Goal: Information Seeking & Learning: Learn about a topic

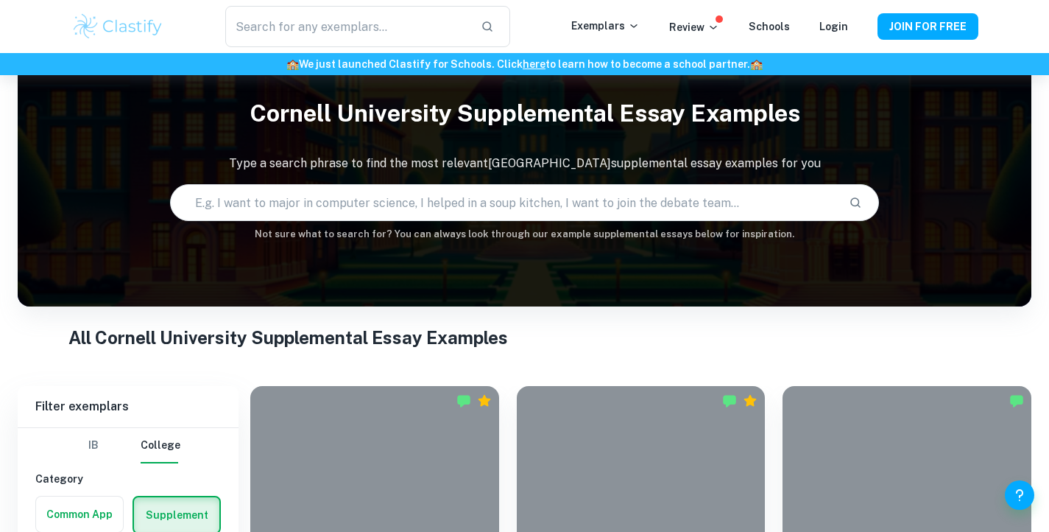
scroll to position [38, 0]
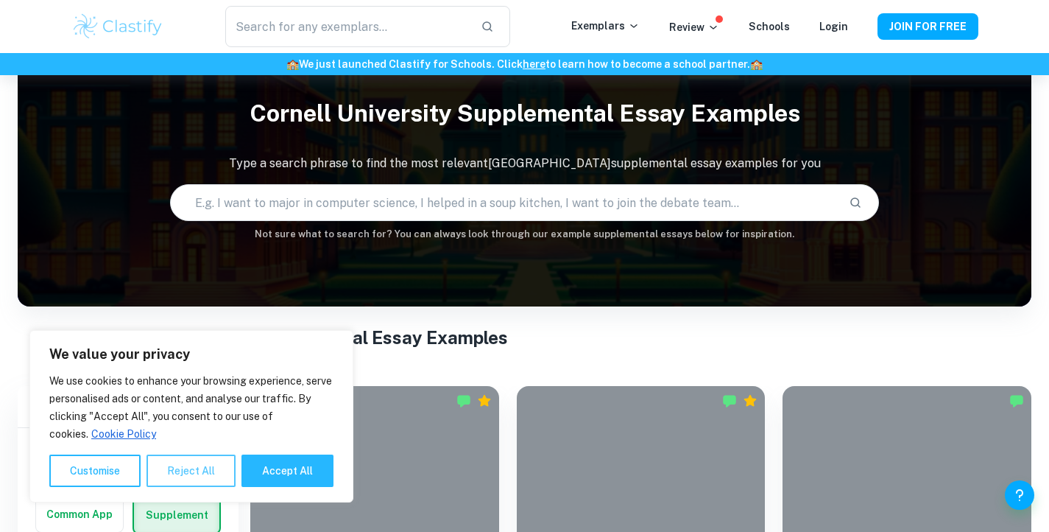
click at [178, 463] on button "Reject All" at bounding box center [191, 470] width 89 height 32
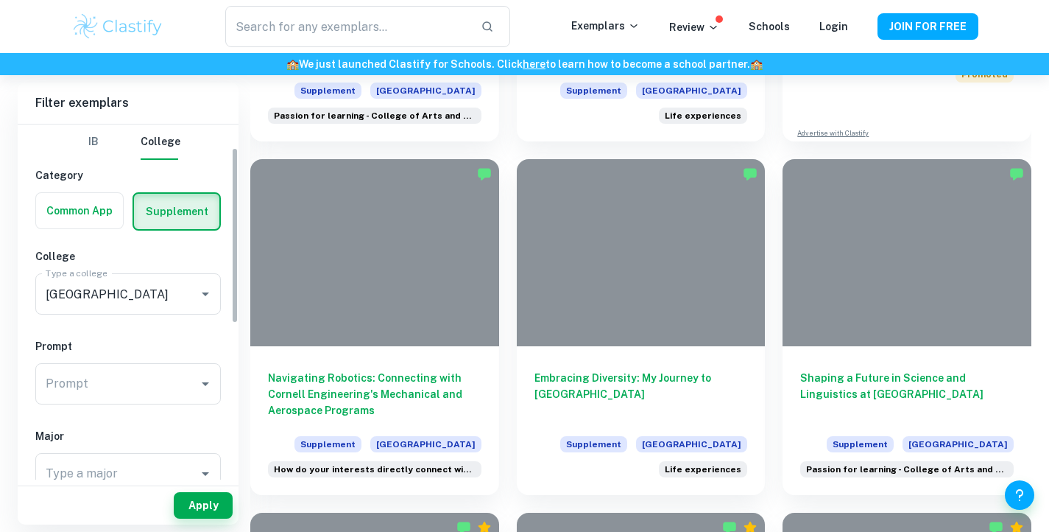
scroll to position [80, 0]
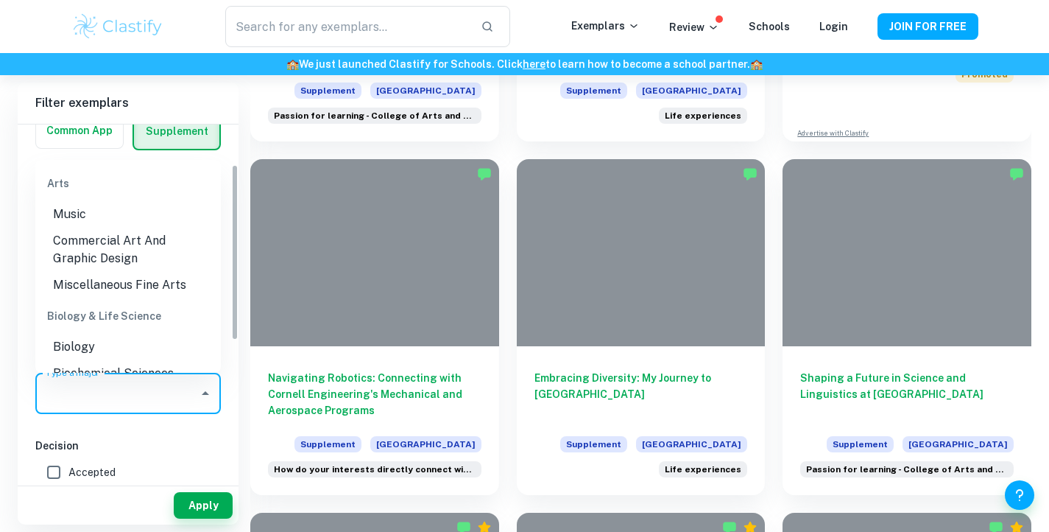
click at [117, 395] on input "Type a major" at bounding box center [117, 393] width 150 height 28
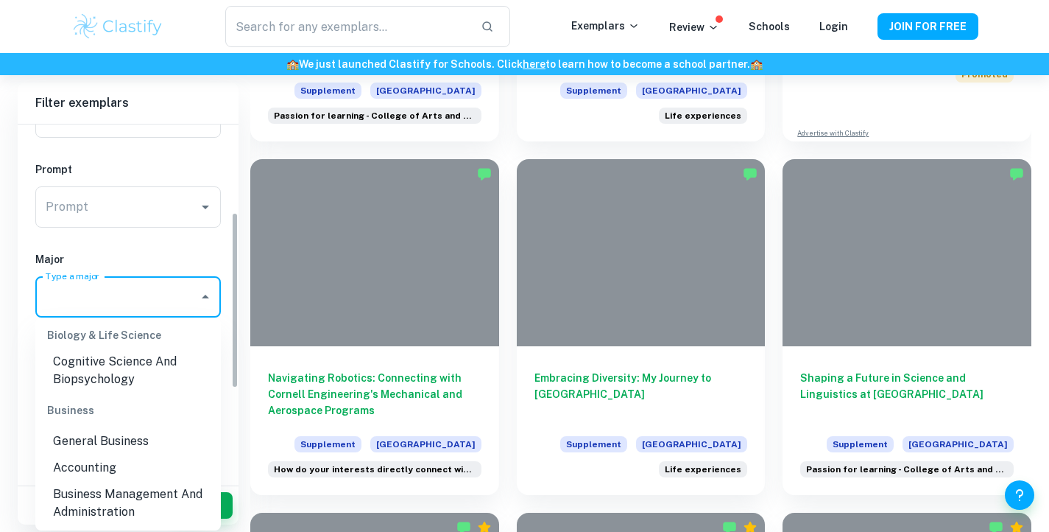
scroll to position [254, 0]
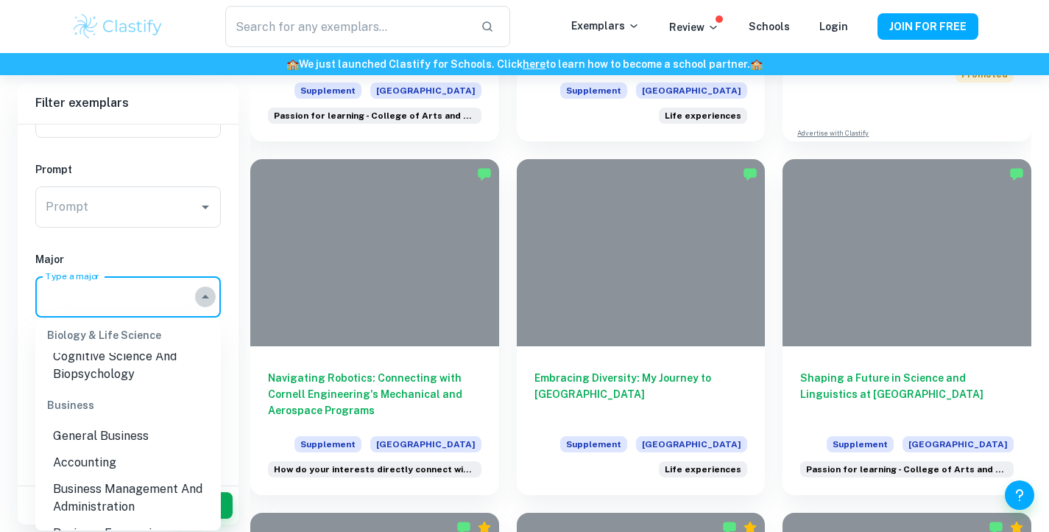
click at [204, 295] on icon "Close" at bounding box center [206, 297] width 18 height 18
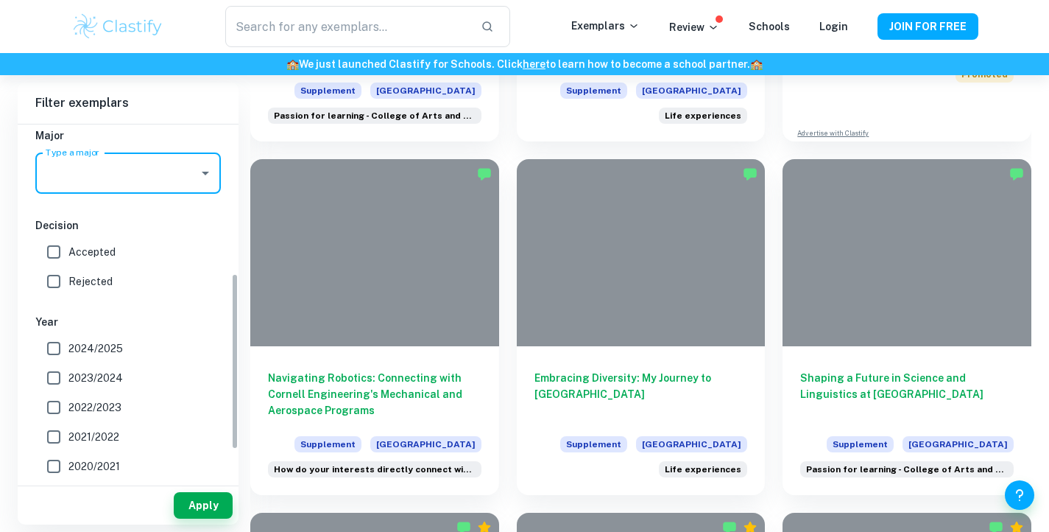
scroll to position [291, 0]
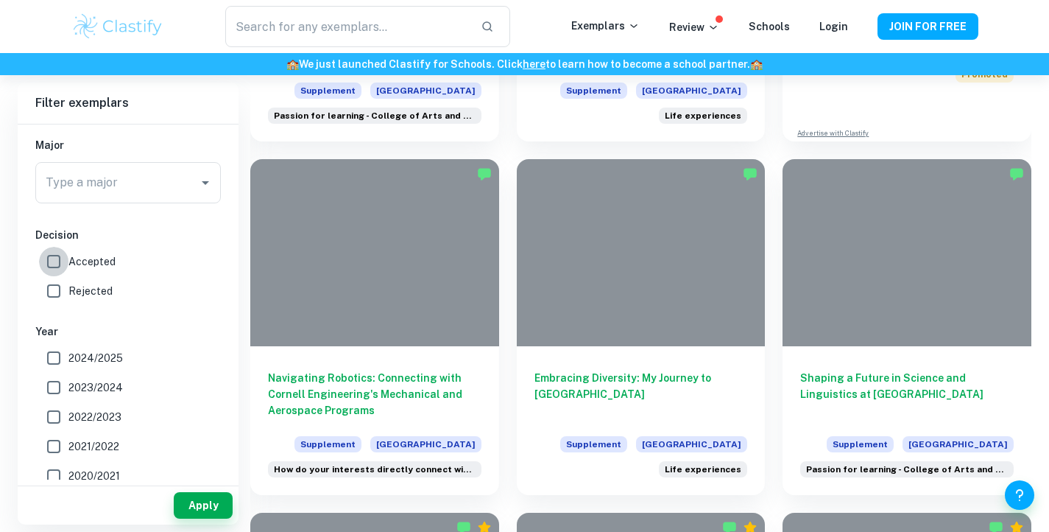
click at [57, 256] on input "Accepted" at bounding box center [53, 261] width 29 height 29
checkbox input "true"
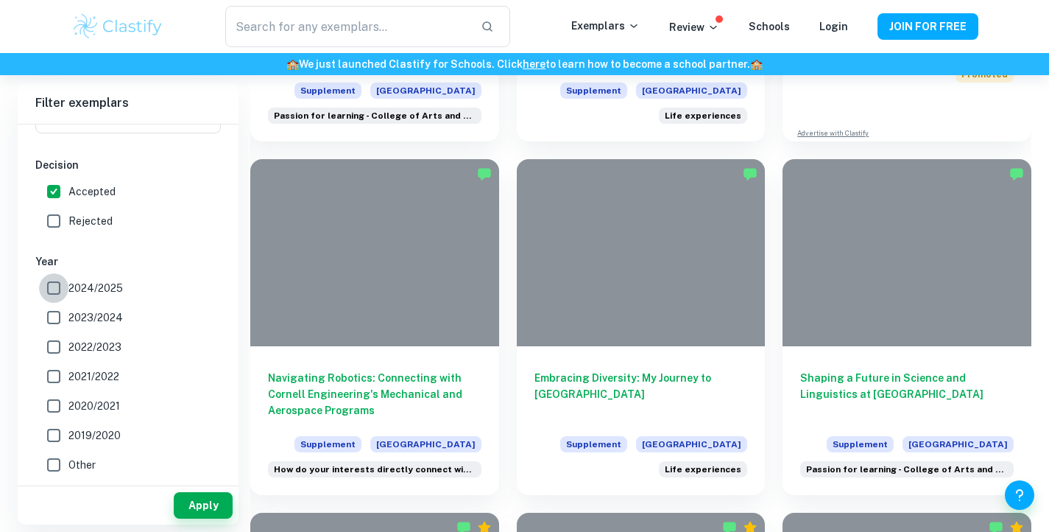
click at [52, 287] on input "2024/2025" at bounding box center [53, 287] width 29 height 29
checkbox input "true"
click at [205, 503] on button "Apply" at bounding box center [203, 505] width 59 height 27
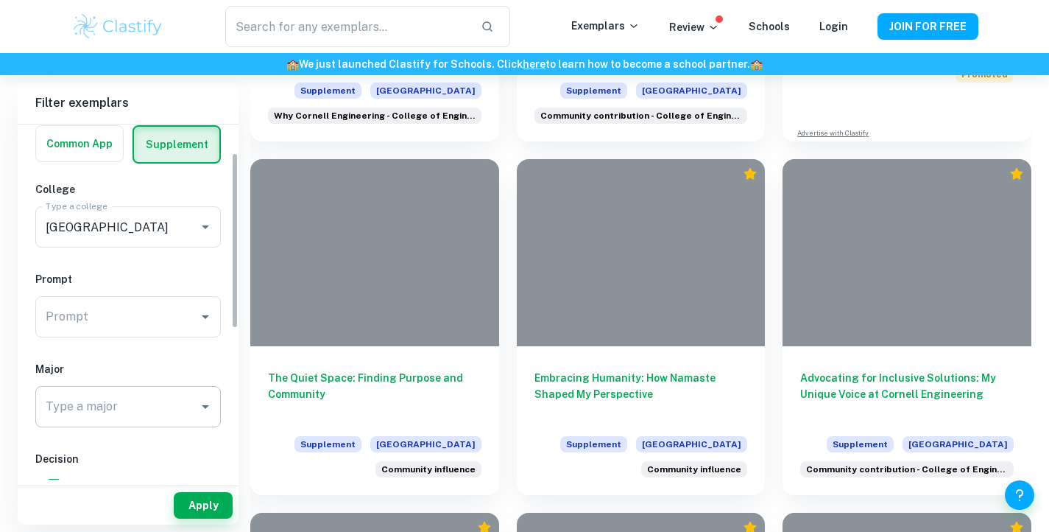
scroll to position [57, 0]
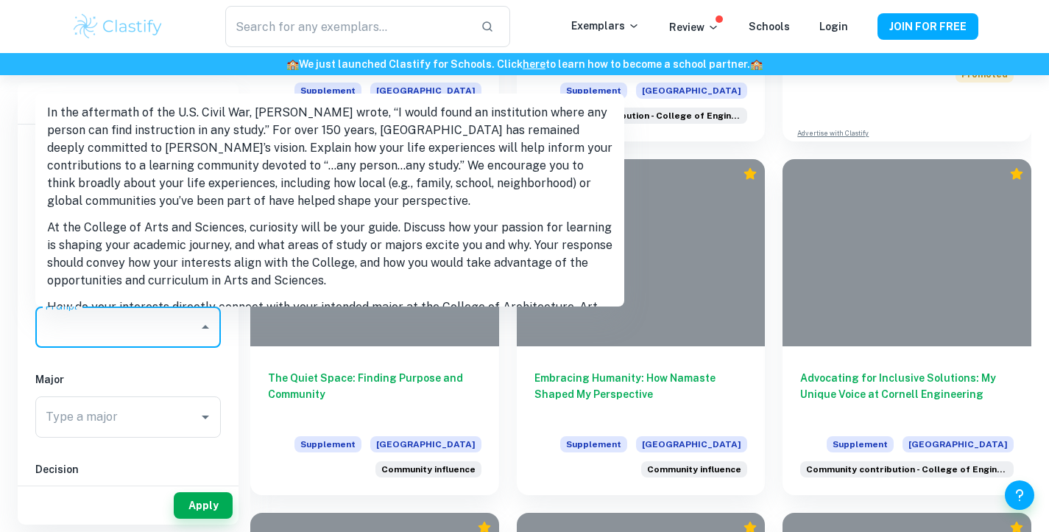
click at [118, 332] on input "Prompt" at bounding box center [117, 327] width 150 height 28
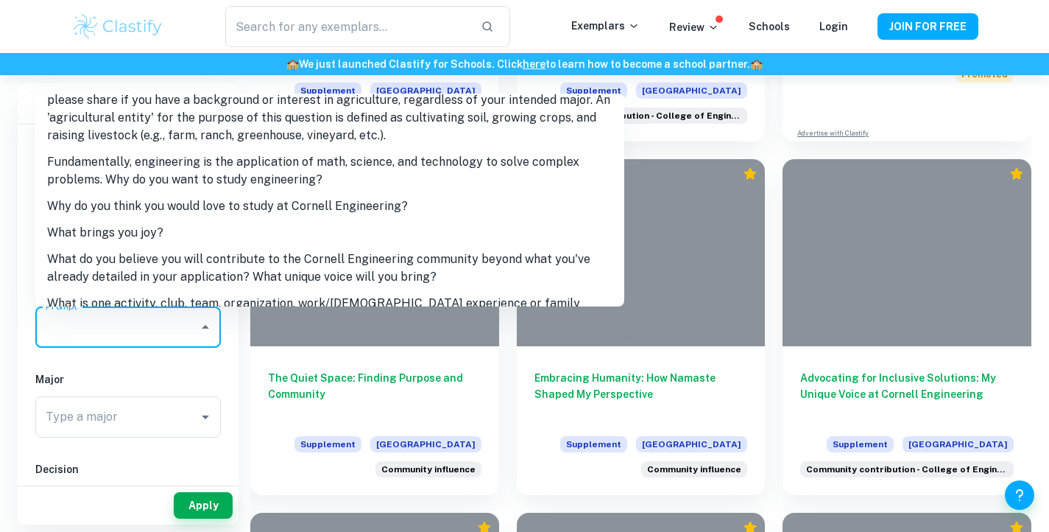
scroll to position [854, 0]
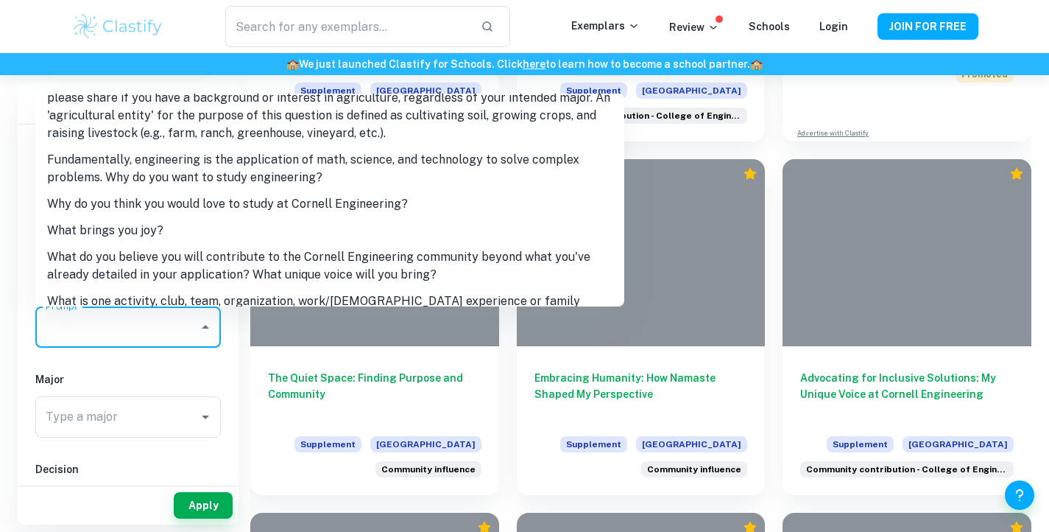
click at [168, 191] on li "Why do you think you would love to study at Cornell Engineering?" at bounding box center [329, 204] width 589 height 27
type input "Why do you think you would love to study at Cornell Engineering?"
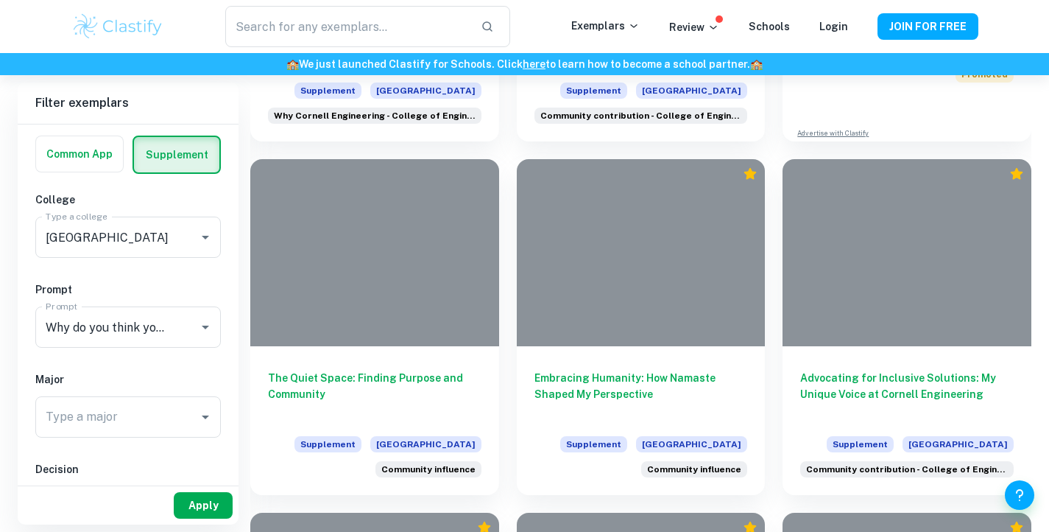
click at [202, 510] on button "Apply" at bounding box center [203, 505] width 59 height 27
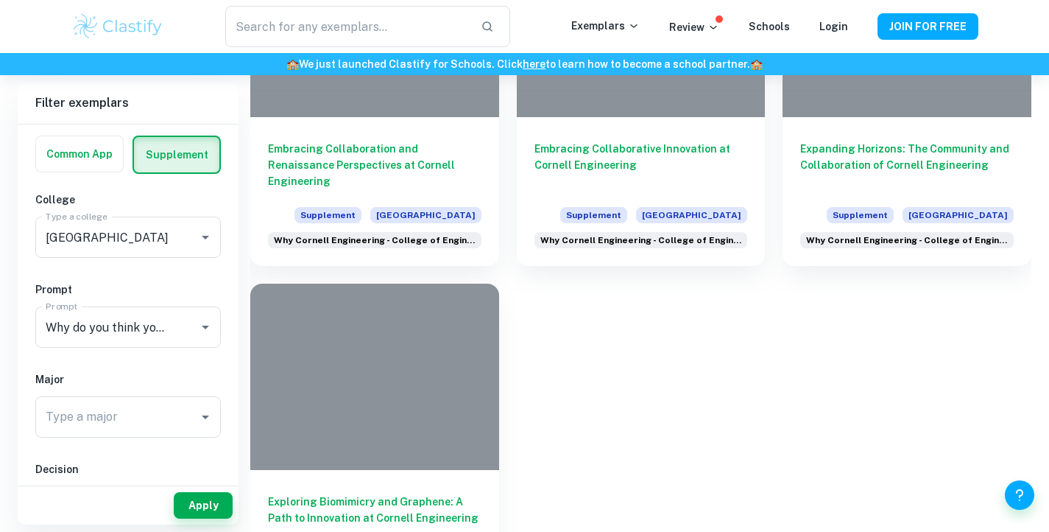
scroll to position [580, 0]
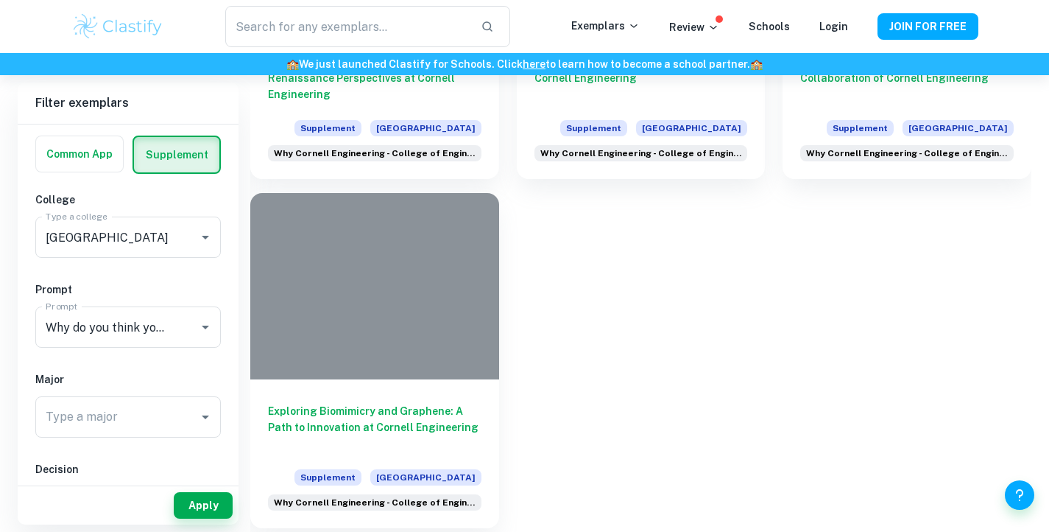
click at [355, 430] on h6 "Exploring Biomimicry and Graphene: A Path to Innovation at Cornell Engineering" at bounding box center [375, 427] width 214 height 49
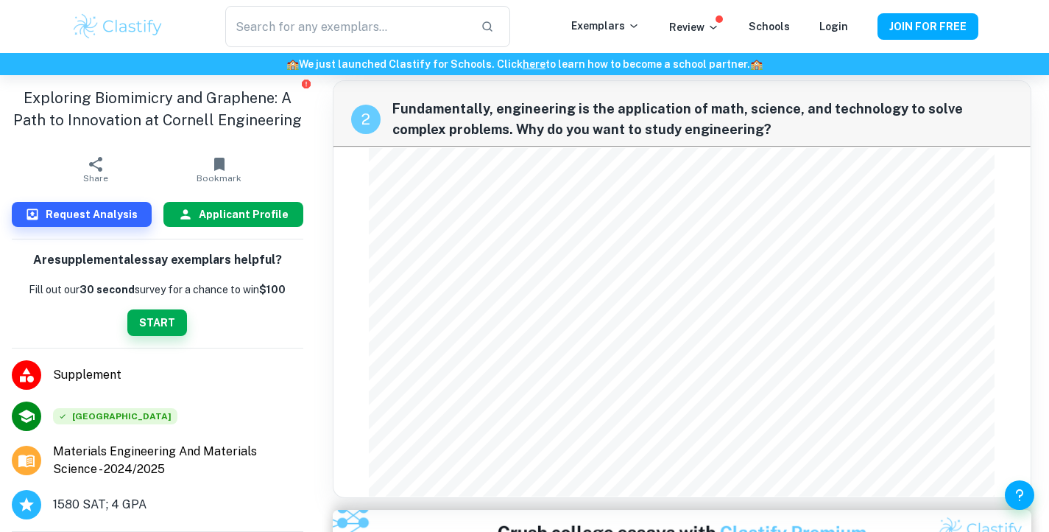
click at [230, 220] on h6 "Applicant Profile" at bounding box center [244, 214] width 90 height 16
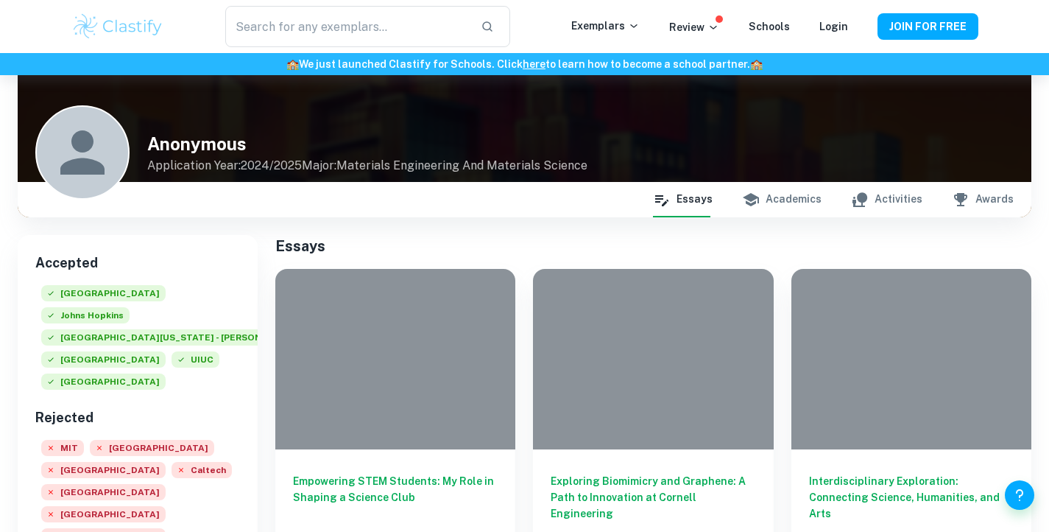
scroll to position [73, 0]
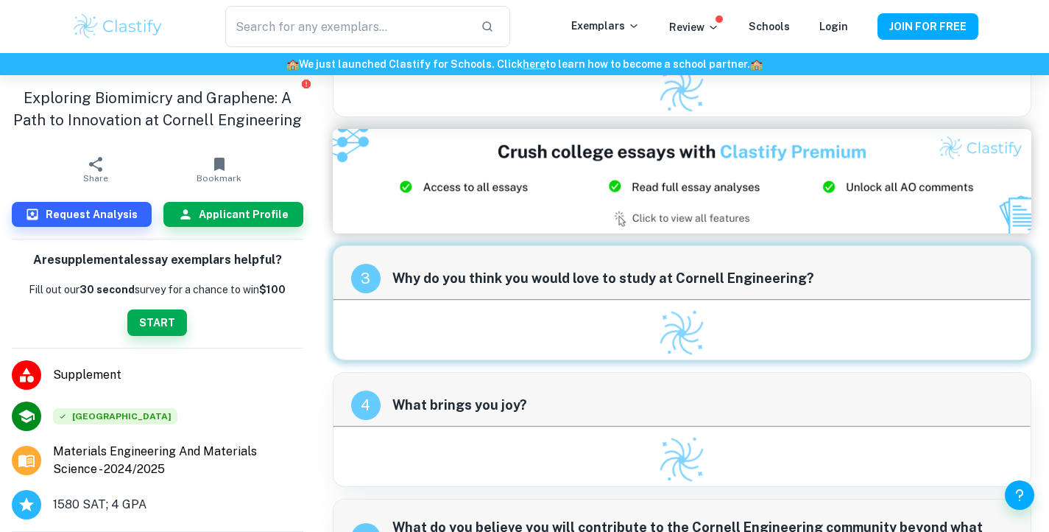
scroll to position [682, 0]
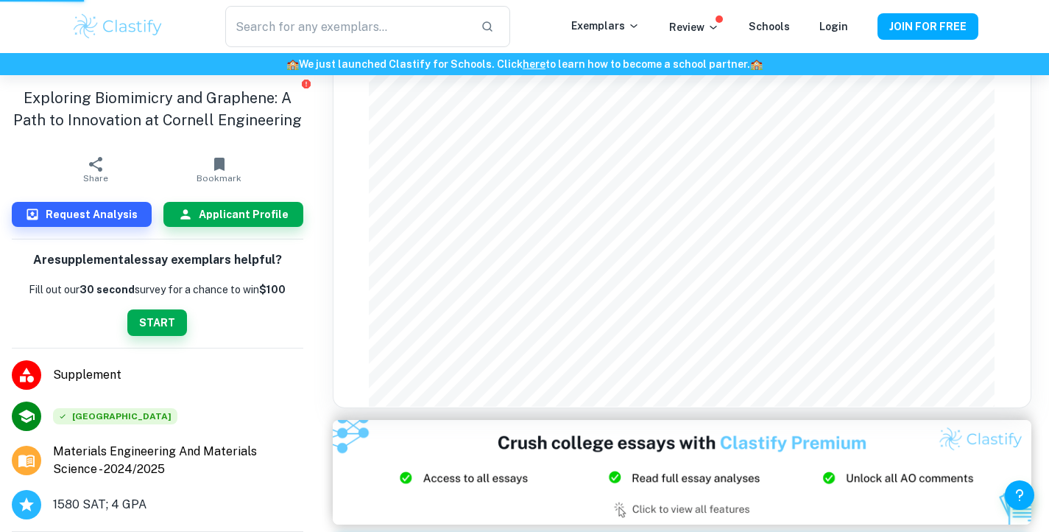
scroll to position [580, 0]
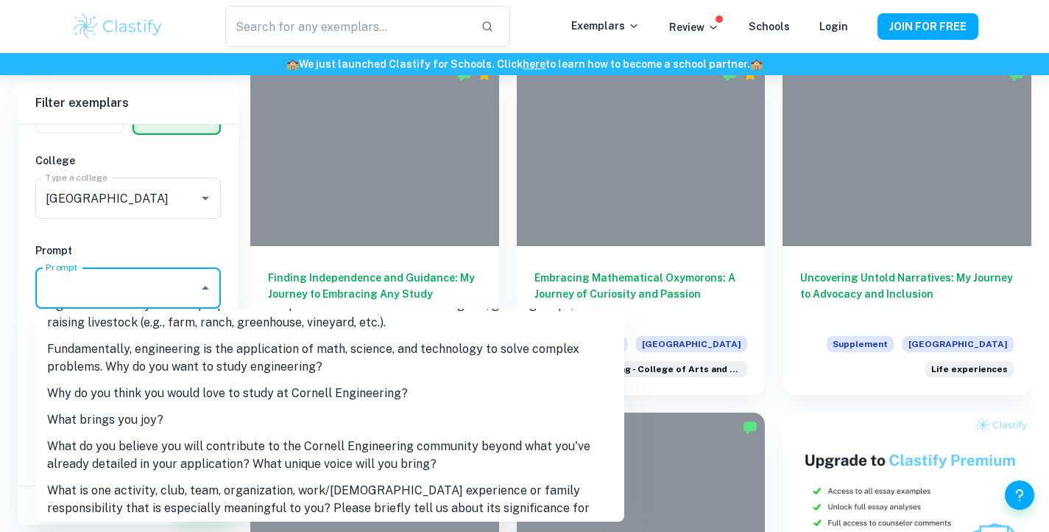
scroll to position [908, 0]
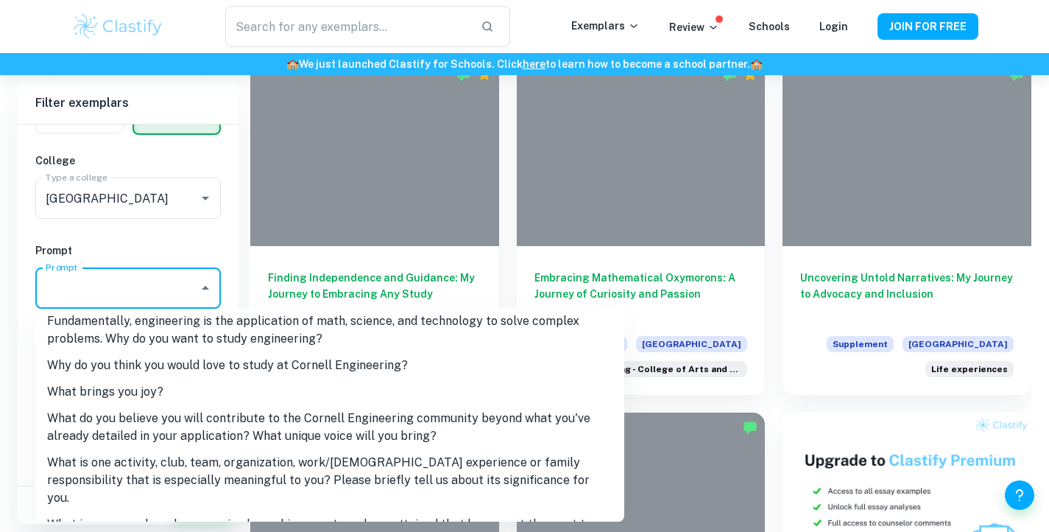
click at [117, 408] on li "What do you believe you will contribute to the Cornell Engineering community be…" at bounding box center [329, 427] width 589 height 44
type input "What do you believe you will contribute to the Cornell Engineering community be…"
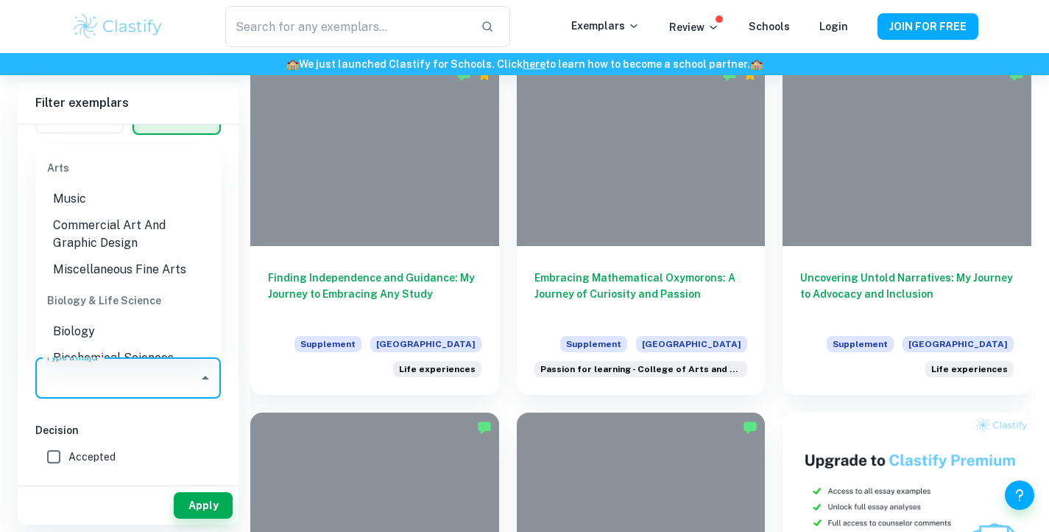
click at [108, 382] on input "Type a major" at bounding box center [117, 378] width 150 height 28
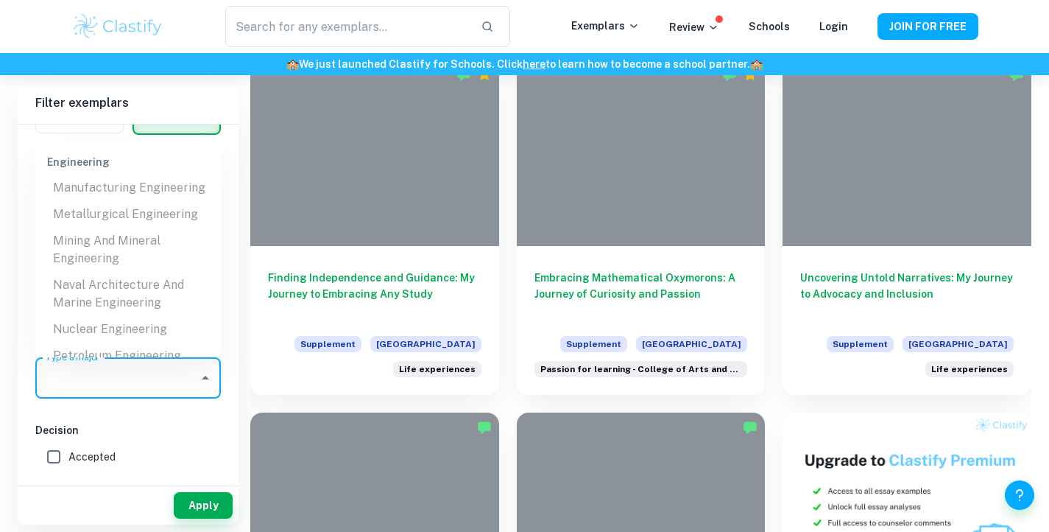
scroll to position [4216, 0]
click at [95, 192] on ul "Architectural Engineering Chemical Engineering Environmental Engineering Geolog…" at bounding box center [128, 353] width 186 height 636
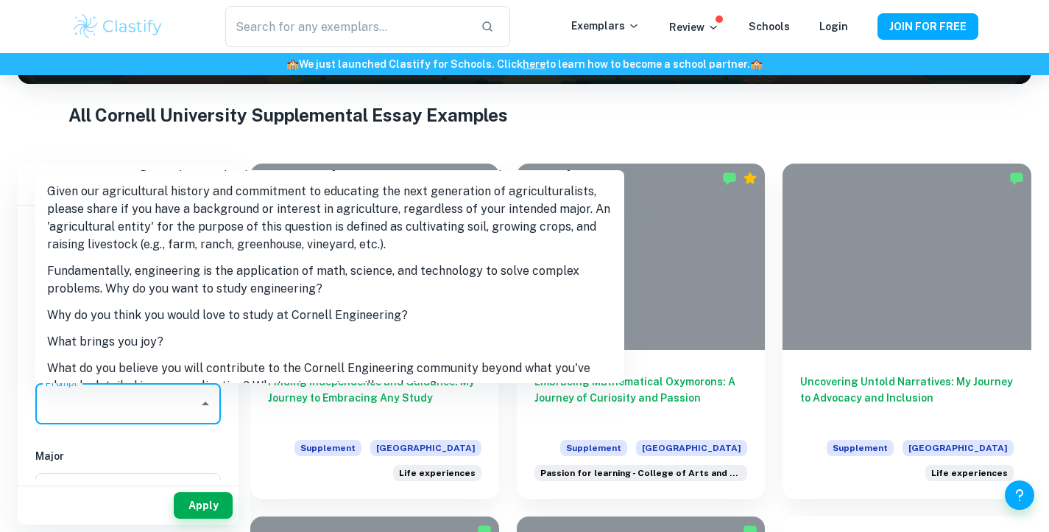
scroll to position [818, 0]
click at [155, 268] on li "Fundamentally, engineering is the application of math, science, and technology …" at bounding box center [329, 281] width 589 height 44
type input "Fundamentally, engineering is the application of math, science, and technology …"
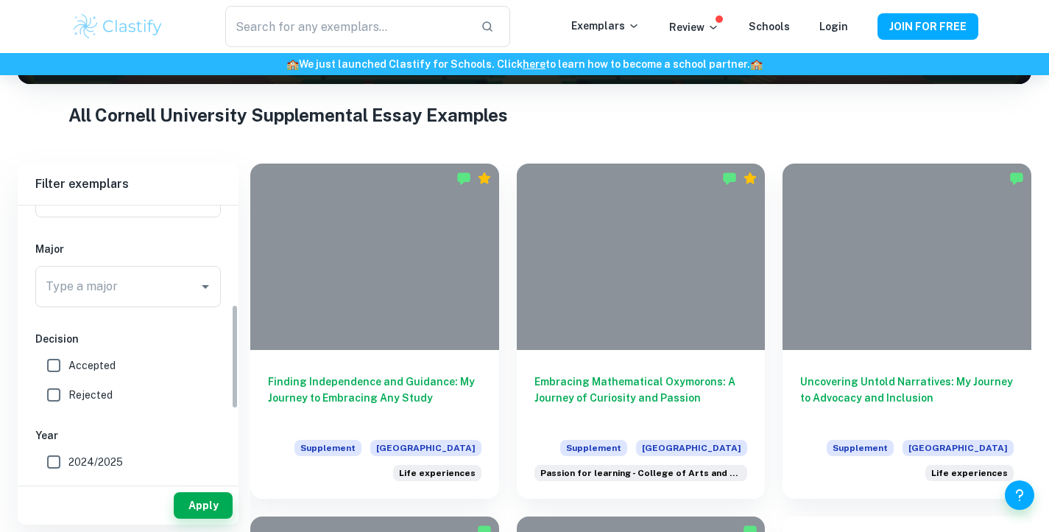
scroll to position [273, 0]
click at [54, 358] on input "Accepted" at bounding box center [53, 359] width 29 height 29
checkbox input "true"
click at [51, 458] on input "2024/2025" at bounding box center [53, 456] width 29 height 29
checkbox input "true"
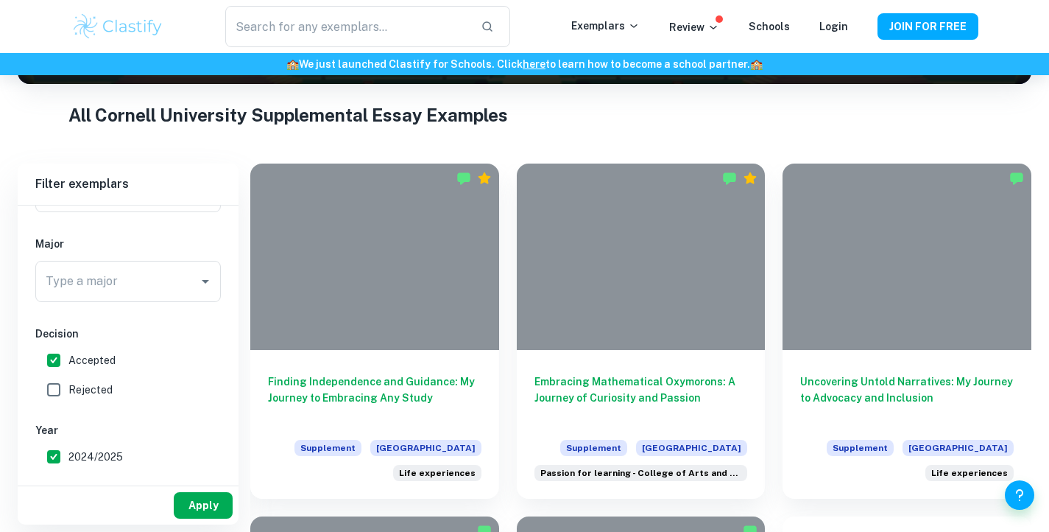
click at [212, 503] on button "Apply" at bounding box center [203, 505] width 59 height 27
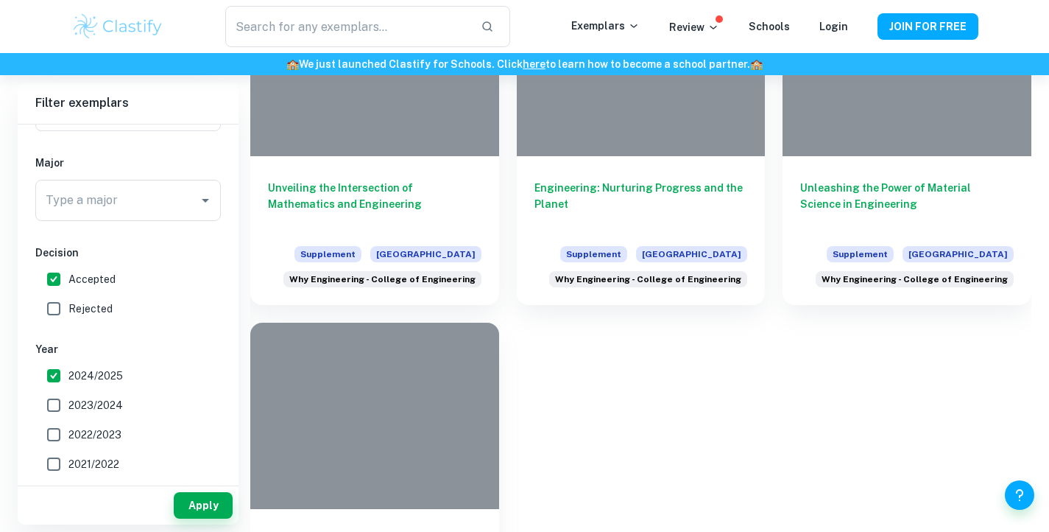
scroll to position [353, 0]
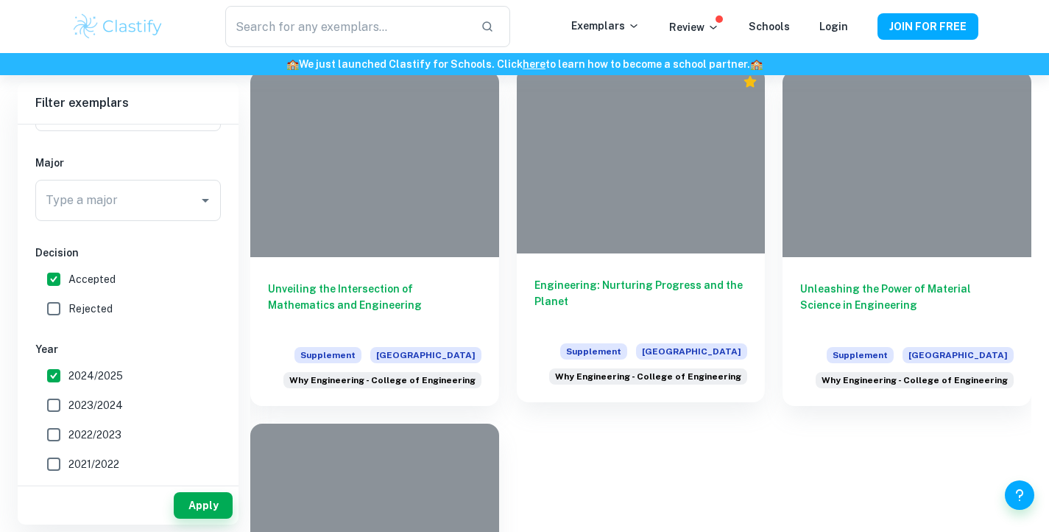
click at [682, 274] on div "Engineering: Nurturing Progress and the Planet Supplement Cornell University Wh…" at bounding box center [641, 327] width 249 height 149
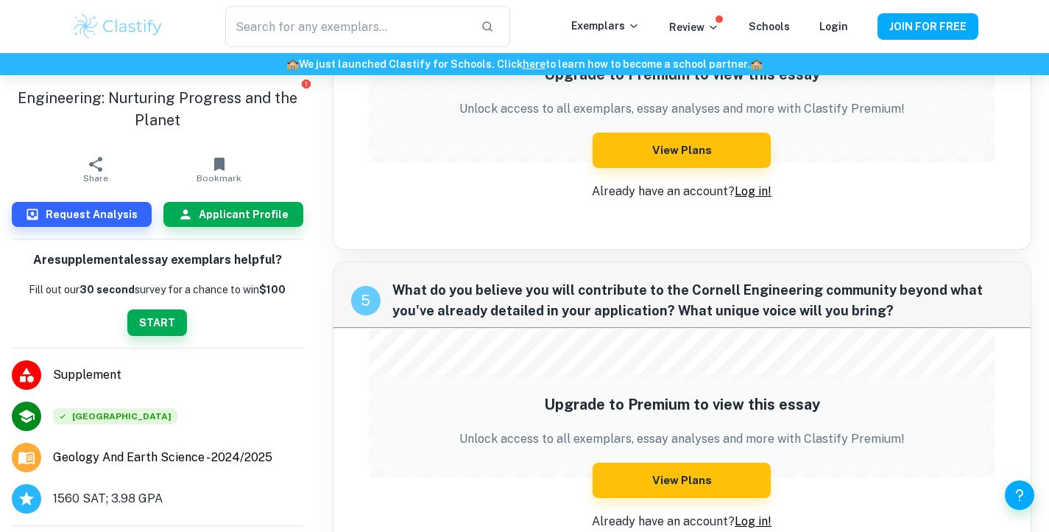
scroll to position [1641, 0]
